Goal: Information Seeking & Learning: Learn about a topic

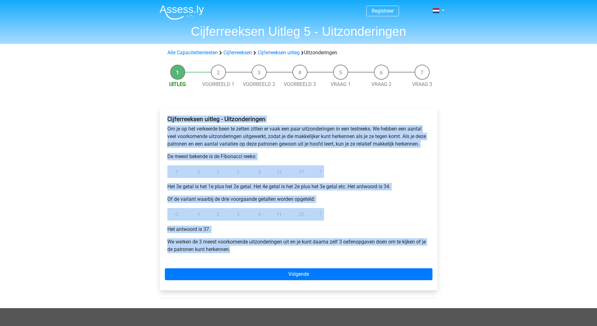
drag, startPoint x: 168, startPoint y: 117, endPoint x: 293, endPoint y: 250, distance: 182.5
click at [293, 250] on div "Cijferreeksen uitleg - Uitzonderingen Om je op het verkeerde been te zetten zit…" at bounding box center [299, 187] width 268 height 148
copy div "Cijferreeksen uitleg - Uitzonderingen Om je op het verkeerde been te zetten zit…"
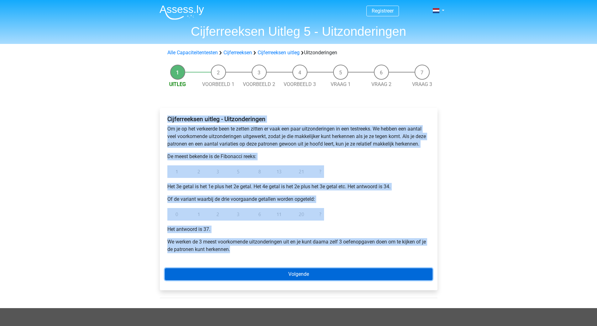
click at [329, 274] on link "Volgende" at bounding box center [299, 274] width 268 height 12
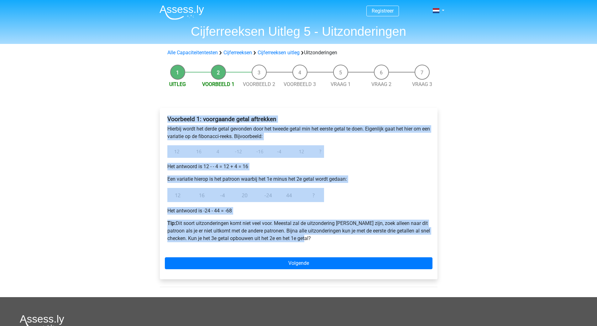
drag, startPoint x: 168, startPoint y: 119, endPoint x: 340, endPoint y: 211, distance: 195.4
click at [387, 245] on div "Voorbeeld 1: voorgaande getal aftrekken Hierbij wordt het derde getal gevonden …" at bounding box center [299, 181] width 268 height 137
copy div "Voorbeeld 1: voorgaande getal aftrekken Hierbij wordt het derde getal gevonden …"
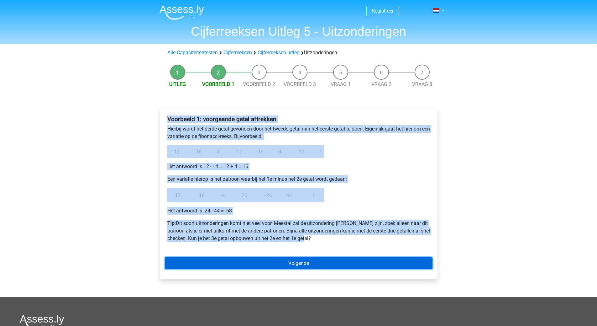
click at [290, 262] on link "Volgende" at bounding box center [299, 263] width 268 height 12
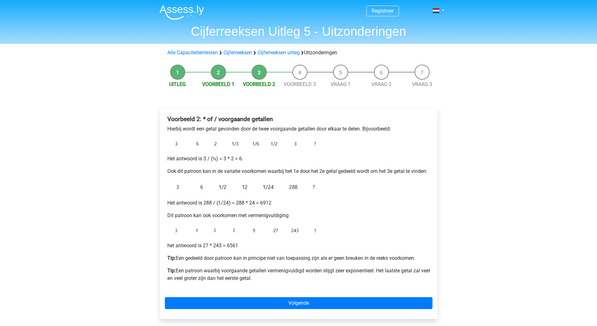
drag, startPoint x: 171, startPoint y: 116, endPoint x: 311, endPoint y: 280, distance: 215.7
click at [311, 280] on div "Voorbeeld 2: * of / voorgaande getallen Hierbij wordt een getal gevonden door d…" at bounding box center [299, 201] width 268 height 176
copy div "oorbeeld 2: * of / voorgaande getallen Hierbij wordt een getal gevonden door de…"
click at [300, 74] on li "Voorbeeld 3" at bounding box center [300, 77] width 41 height 24
click at [301, 75] on li "Voorbeeld 3" at bounding box center [300, 77] width 41 height 24
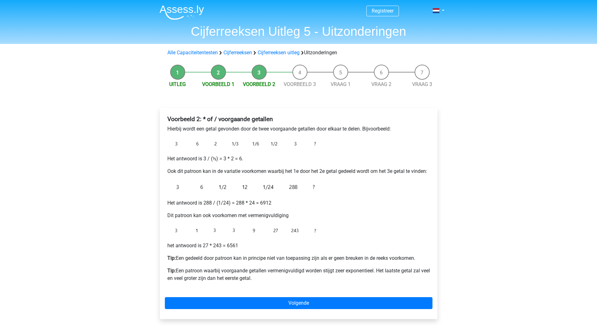
drag, startPoint x: 168, startPoint y: 118, endPoint x: 281, endPoint y: 279, distance: 196.9
click at [281, 279] on div "Voorbeeld 2: * of / voorgaande getallen Hierbij wordt een getal gevonden door d…" at bounding box center [299, 201] width 268 height 176
copy div "Voorbeeld 2: * of / voorgaande getallen Hierbij wordt een getal gevonden door d…"
click at [301, 74] on li "Voorbeeld 3" at bounding box center [300, 77] width 41 height 24
click at [301, 76] on li "Voorbeeld 3" at bounding box center [300, 77] width 41 height 24
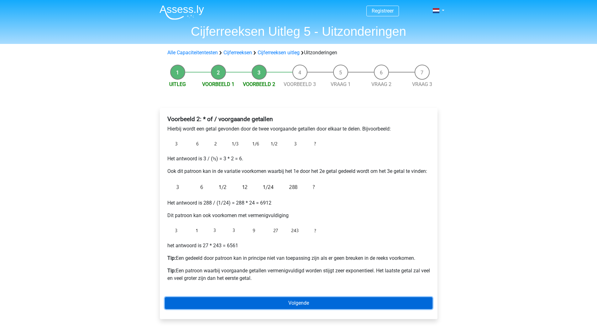
click at [299, 305] on link "Volgende" at bounding box center [299, 303] width 268 height 12
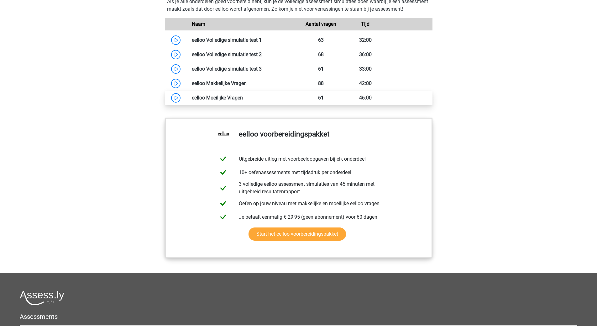
scroll to position [313, 0]
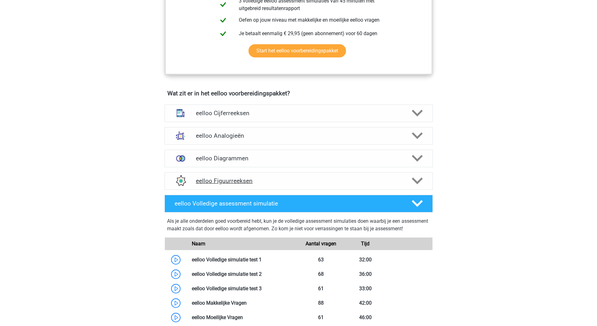
click at [236, 184] on h4 "eelloo Figuurreeksen" at bounding box center [298, 180] width 205 height 7
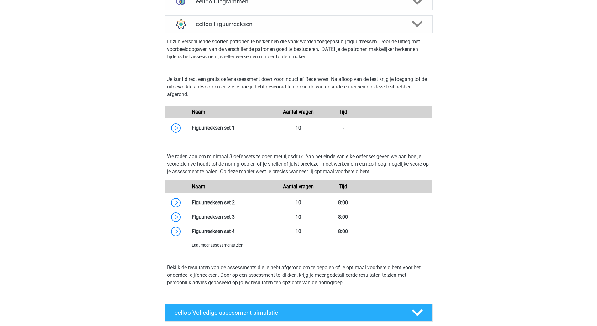
scroll to position [376, 0]
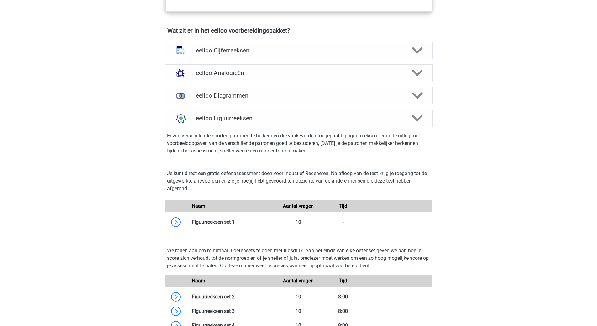
click at [234, 54] on h4 "eelloo Cijferreeksen" at bounding box center [298, 50] width 205 height 7
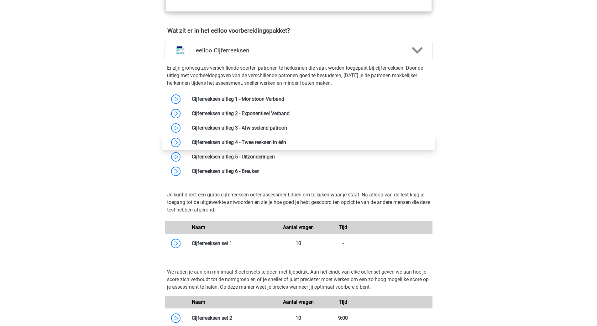
click at [286, 144] on link at bounding box center [286, 142] width 0 height 6
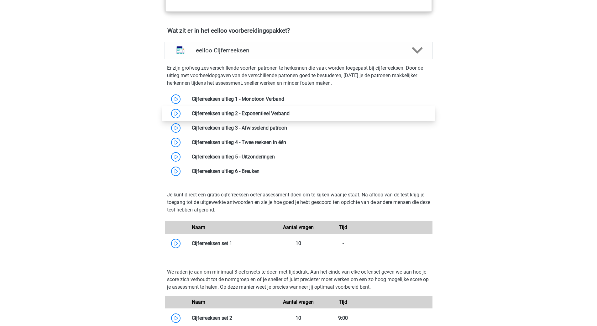
click at [290, 116] on link at bounding box center [290, 113] width 0 height 6
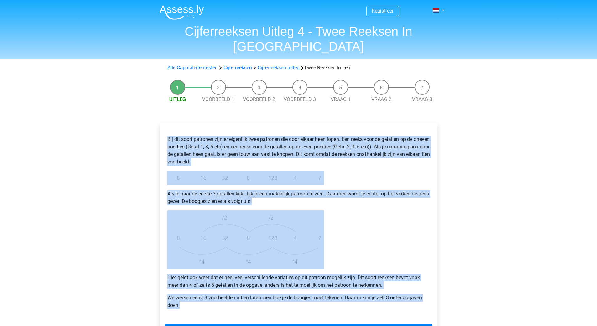
drag, startPoint x: 168, startPoint y: 123, endPoint x: 417, endPoint y: 287, distance: 297.6
click at [417, 287] on div "Bij dit soort patronen zijn er eigenlijk twee patronen die door elkaar heen lop…" at bounding box center [299, 222] width 268 height 188
copy div "Bij dit soort patronen zijn er eigenlijk twee patronen die door elkaar heen lop…"
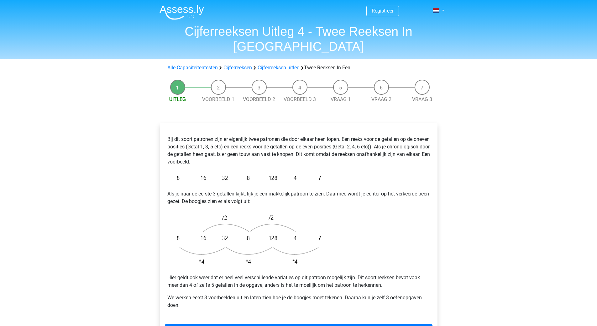
click at [220, 80] on li "Voorbeeld 1" at bounding box center [218, 92] width 41 height 24
click at [219, 80] on li "Voorbeeld 1" at bounding box center [218, 92] width 41 height 24
click at [297, 324] on link "Volgende" at bounding box center [299, 330] width 268 height 12
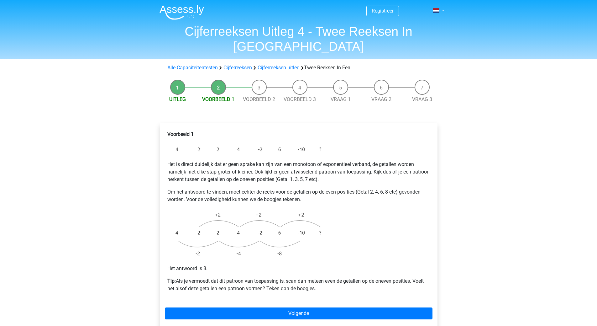
drag, startPoint x: 170, startPoint y: 119, endPoint x: 328, endPoint y: 280, distance: 225.8
click at [328, 280] on div "Voorbeeld 1 Het is direct duidelijk dat er geen sprake kan zijn van een monotoo…" at bounding box center [299, 214] width 268 height 172
copy div "oorbeeld 1 Het is direct duidelijk dat er geen sprake kan zijn van een monotoon…"
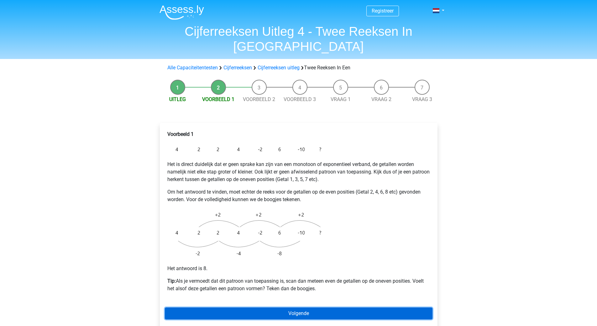
click at [245, 307] on link "Volgende" at bounding box center [299, 313] width 268 height 12
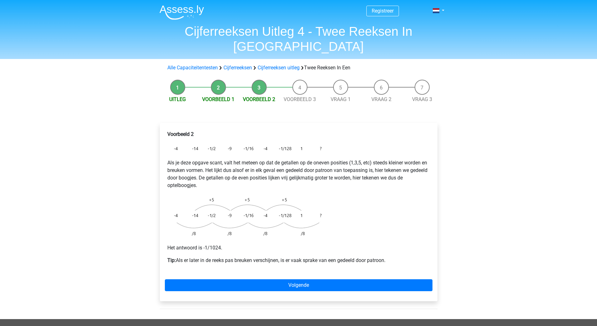
drag, startPoint x: 168, startPoint y: 119, endPoint x: 351, endPoint y: 196, distance: 198.8
click at [397, 253] on div "Voorbeeld 2 Als je deze opgave scant, valt het meteen op dat de getallen op de …" at bounding box center [299, 200] width 268 height 144
copy div "Voorbeeld 2 Als je deze opgave scant, valt het meteen op dat de getallen op de …"
click at [298, 80] on li "Voorbeeld 3" at bounding box center [300, 92] width 41 height 24
click at [300, 80] on li "Voorbeeld 3" at bounding box center [300, 92] width 41 height 24
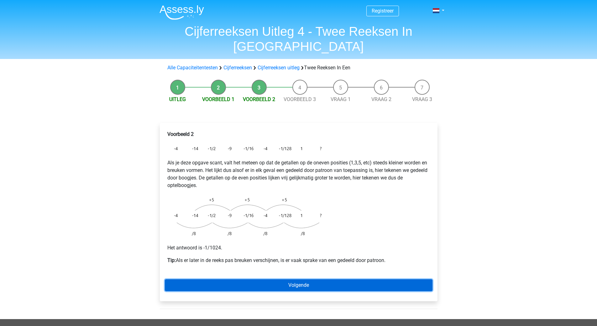
click at [300, 279] on link "Volgende" at bounding box center [299, 285] width 268 height 12
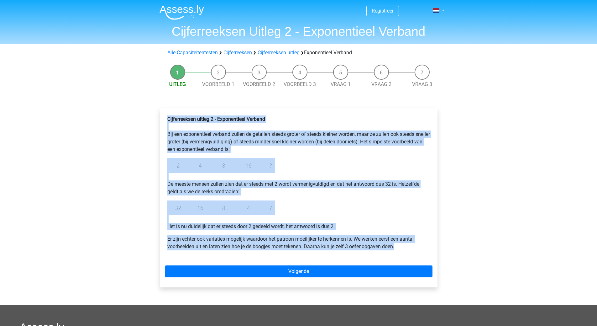
drag, startPoint x: 168, startPoint y: 117, endPoint x: 414, endPoint y: 250, distance: 279.8
click at [414, 250] on div "Cijferreeksen uitleg 2 - Exponentieel Verband Bij een exponentieel verband zull…" at bounding box center [299, 185] width 268 height 145
copy div "Cijferreeksen uitleg 2 - Exponentieel Verband Bij een exponentieel verband zull…"
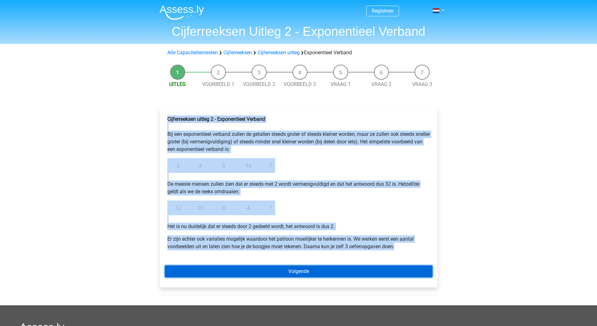
click at [290, 271] on link "Volgende" at bounding box center [299, 271] width 268 height 12
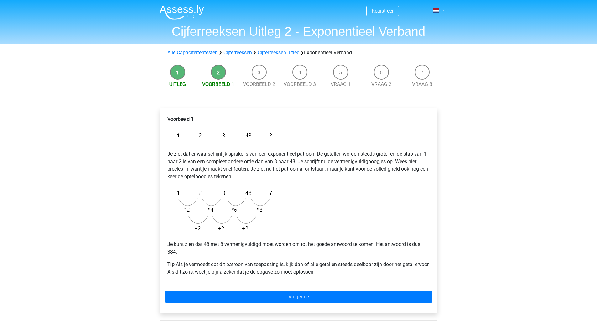
drag, startPoint x: 167, startPoint y: 118, endPoint x: 360, endPoint y: 275, distance: 248.6
click at [360, 275] on div "Voorbeeld 1 Je ziet dat er waarschijnlijk sprake is van een exponentieel patroo…" at bounding box center [299, 198] width 268 height 170
copy div "Voorbeeld 1 Je ziet dat er waarschijnlijk sprake is van een exponentieel patroo…"
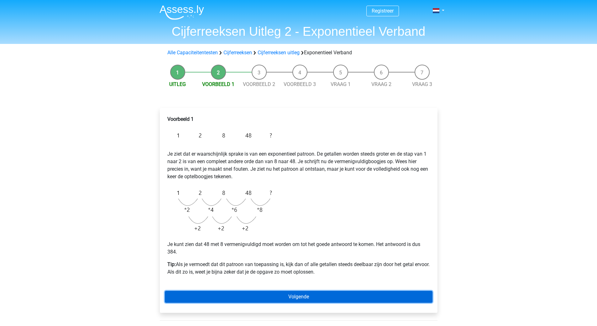
click at [306, 297] on link "Volgende" at bounding box center [299, 297] width 268 height 12
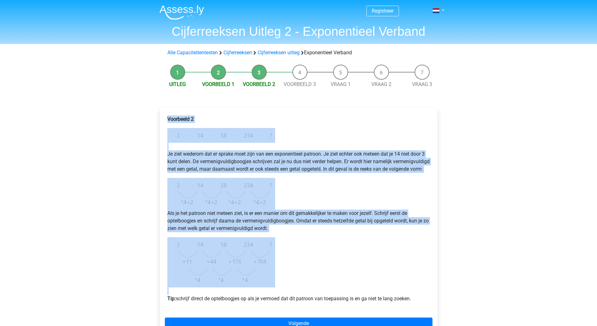
drag, startPoint x: 167, startPoint y: 118, endPoint x: 422, endPoint y: 302, distance: 314.7
click at [423, 302] on div "Voorbeeld 2 Je ziet wederom dat er sprake moet zijn van een exponentieel patroo…" at bounding box center [299, 211] width 268 height 197
copy div "Voorbeeld 2 Je ziet wederom dat er sprake moet zijn van een exponentieel patroo…"
click at [304, 268] on div "Voorbeeld 2 Je ziet wederom dat er sprake moet zijn van een exponentieel patroo…" at bounding box center [299, 211] width 268 height 197
